Goal: Transaction & Acquisition: Purchase product/service

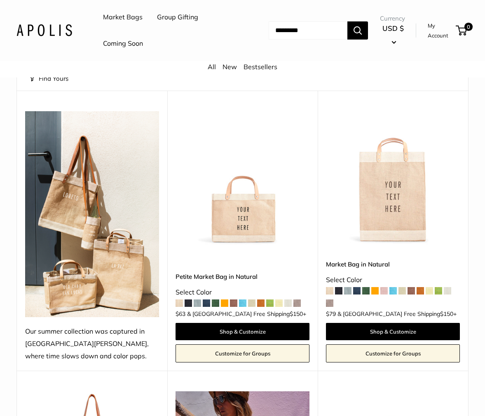
scroll to position [9, 0]
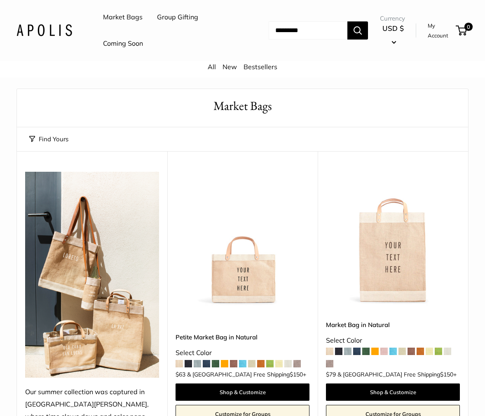
click at [0, 0] on img at bounding box center [0, 0] width 0 height 0
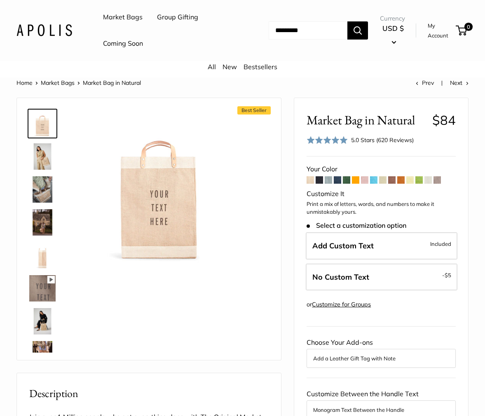
click at [365, 180] on span at bounding box center [364, 179] width 7 height 7
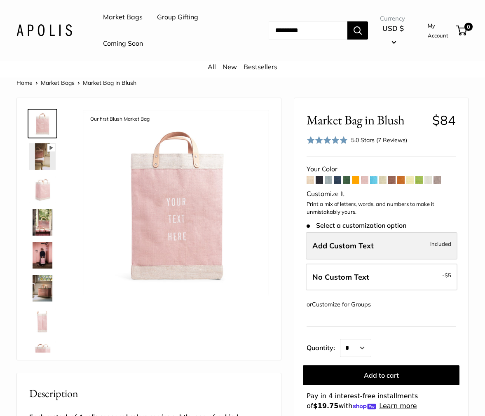
click at [388, 248] on label "Add Custom Text Included" at bounding box center [382, 245] width 152 height 27
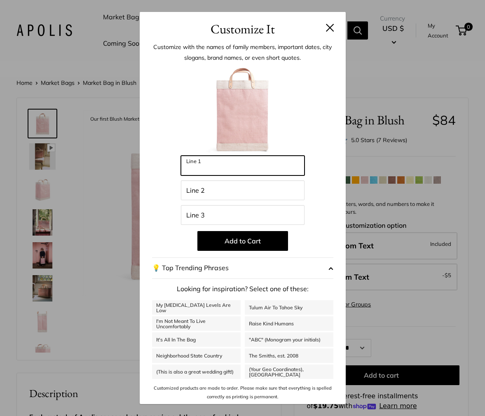
click at [226, 166] on input "Line 1" at bounding box center [243, 166] width 124 height 20
type input "*******"
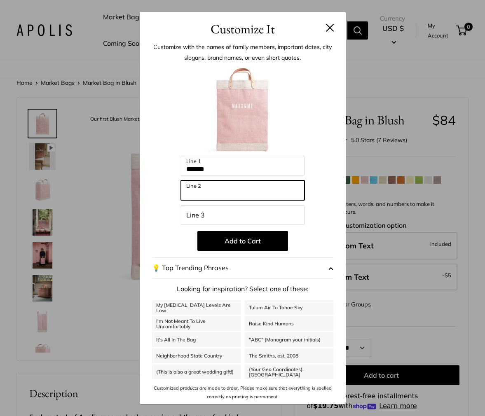
click at [222, 191] on input "Line 2" at bounding box center [243, 190] width 124 height 20
type input "**********"
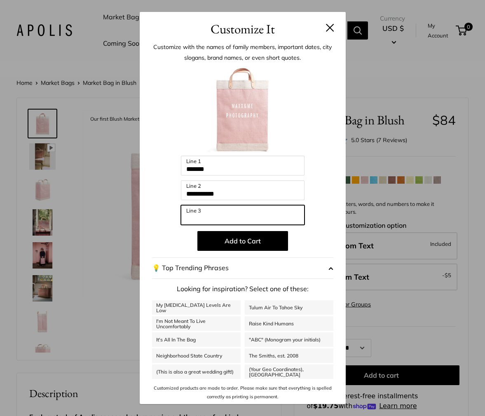
click at [219, 216] on input "Line 3" at bounding box center [243, 215] width 124 height 20
type input "**********"
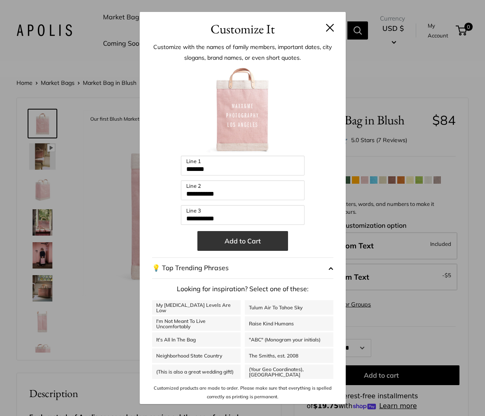
click at [245, 240] on button "Add to Cart" at bounding box center [242, 241] width 91 height 20
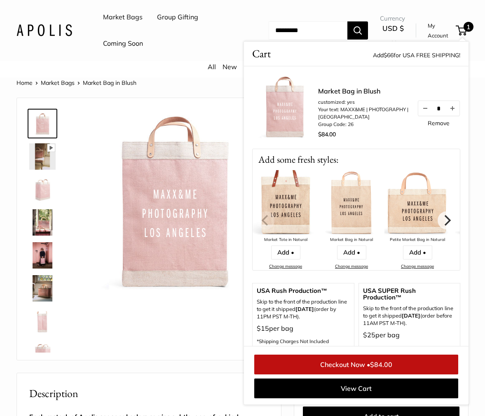
click at [42, 186] on img at bounding box center [42, 189] width 26 height 26
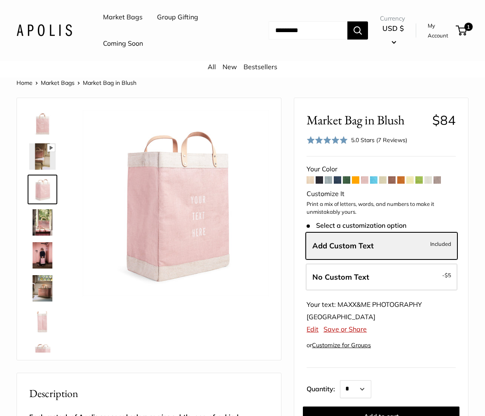
click at [45, 226] on img at bounding box center [42, 222] width 26 height 26
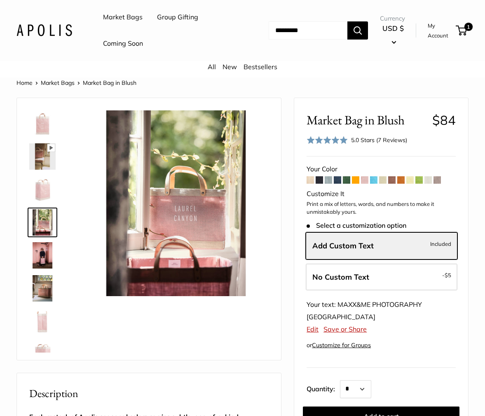
click at [44, 247] on img at bounding box center [42, 255] width 26 height 26
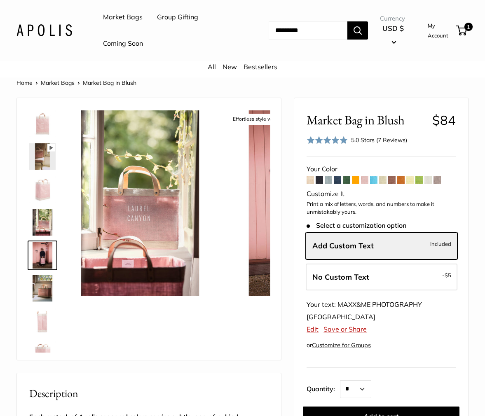
scroll to position [26, 0]
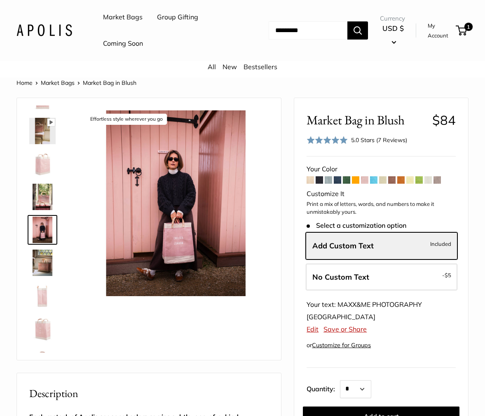
click at [44, 267] on img at bounding box center [42, 263] width 26 height 26
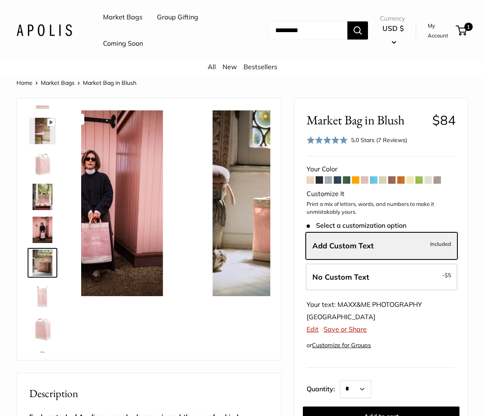
scroll to position [58, 0]
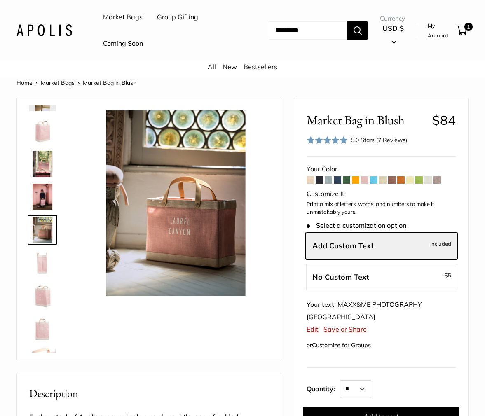
click at [40, 292] on img at bounding box center [42, 295] width 26 height 26
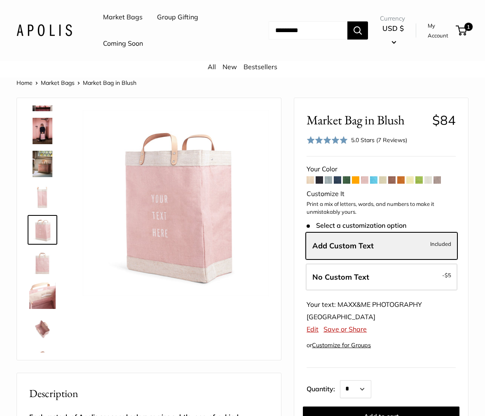
scroll to position [0, 0]
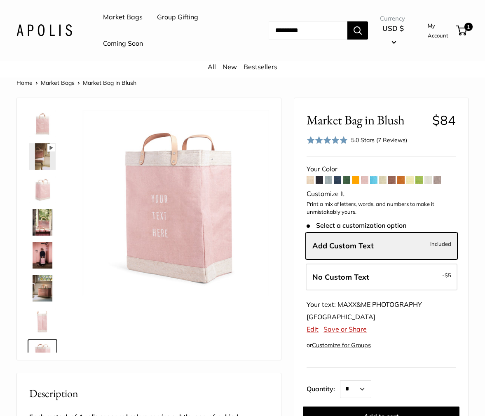
click at [45, 124] on img at bounding box center [42, 123] width 26 height 26
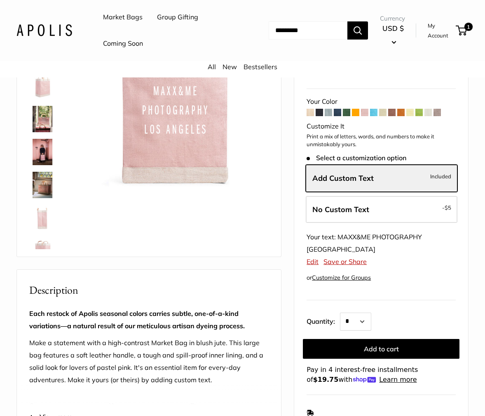
scroll to position [121, 0]
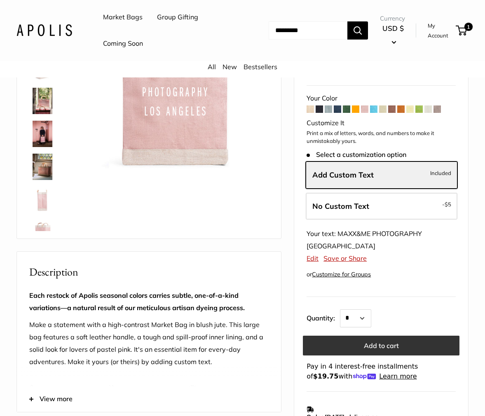
click at [380, 343] on button "Add to cart" at bounding box center [381, 346] width 156 height 20
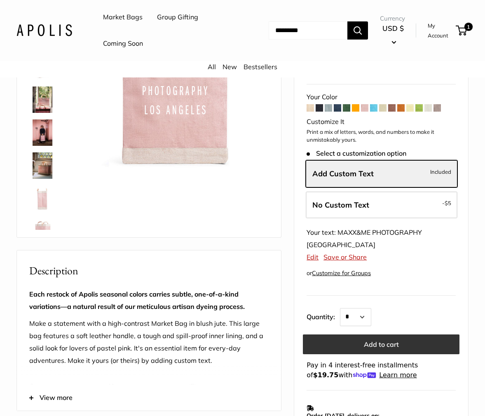
scroll to position [122, 0]
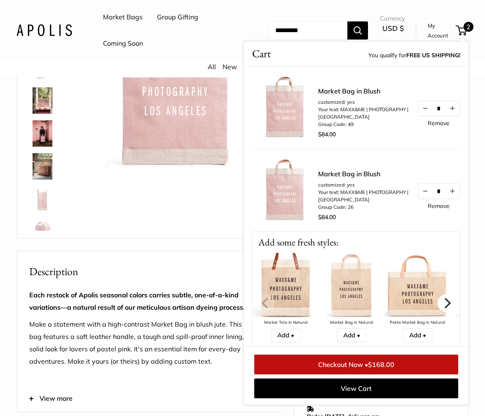
click at [446, 301] on icon "Next" at bounding box center [446, 302] width 11 height 11
click at [448, 301] on icon "Next" at bounding box center [447, 302] width 7 height 11
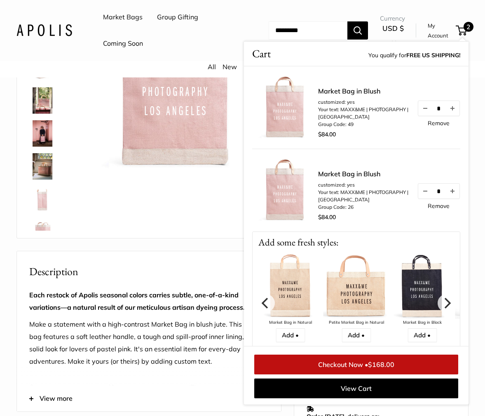
click at [350, 364] on link "Checkout Now • $168.00" at bounding box center [356, 365] width 204 height 20
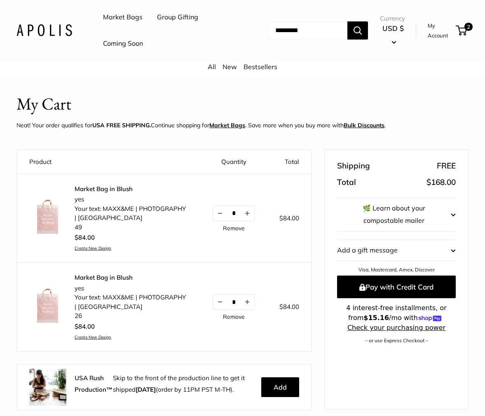
click at [232, 317] on link "Remove" at bounding box center [234, 317] width 22 height 6
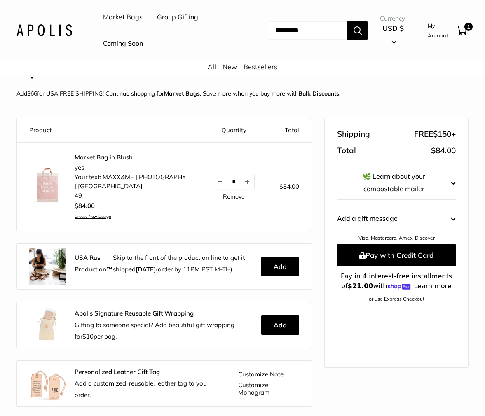
scroll to position [40, 0]
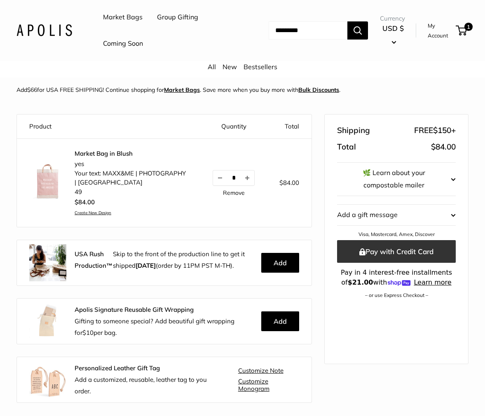
click at [391, 252] on button "Pay with Credit Card" at bounding box center [396, 251] width 119 height 23
